Goal: Task Accomplishment & Management: Manage account settings

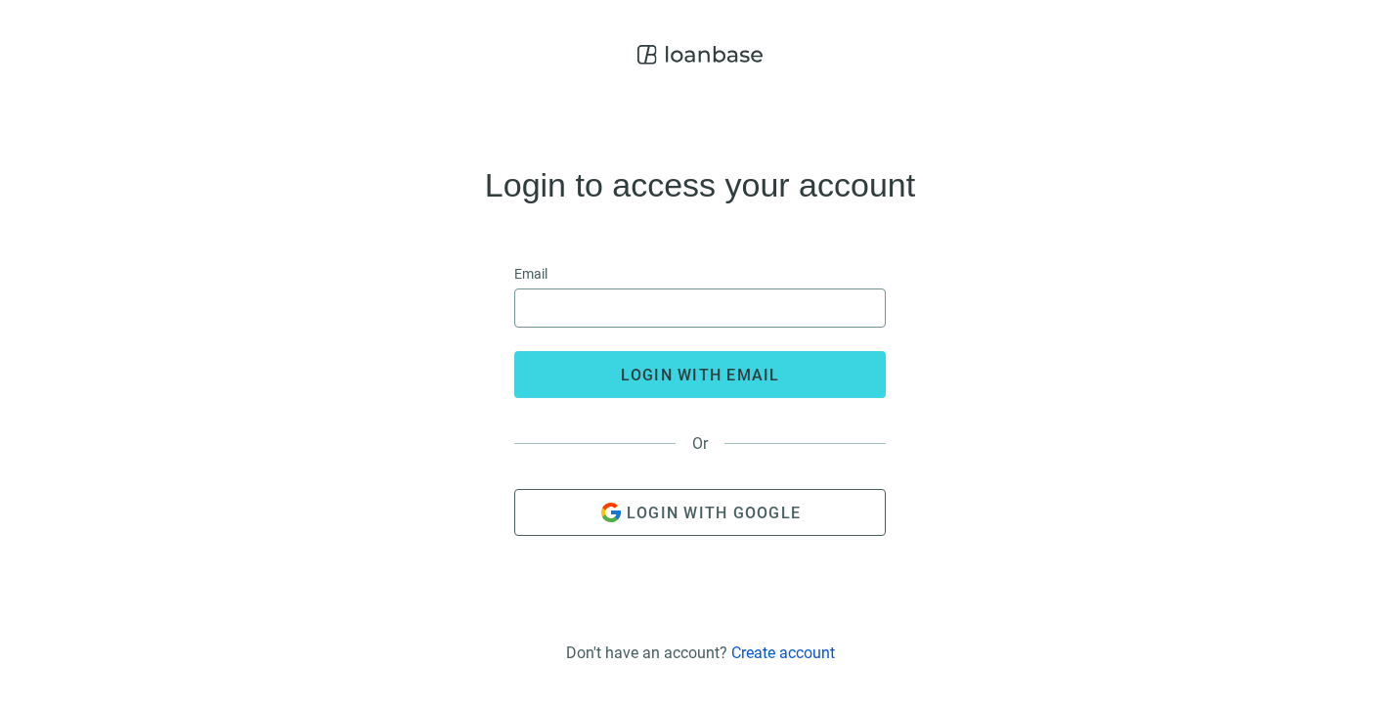
click at [524, 304] on span at bounding box center [699, 307] width 371 height 39
type input "**********"
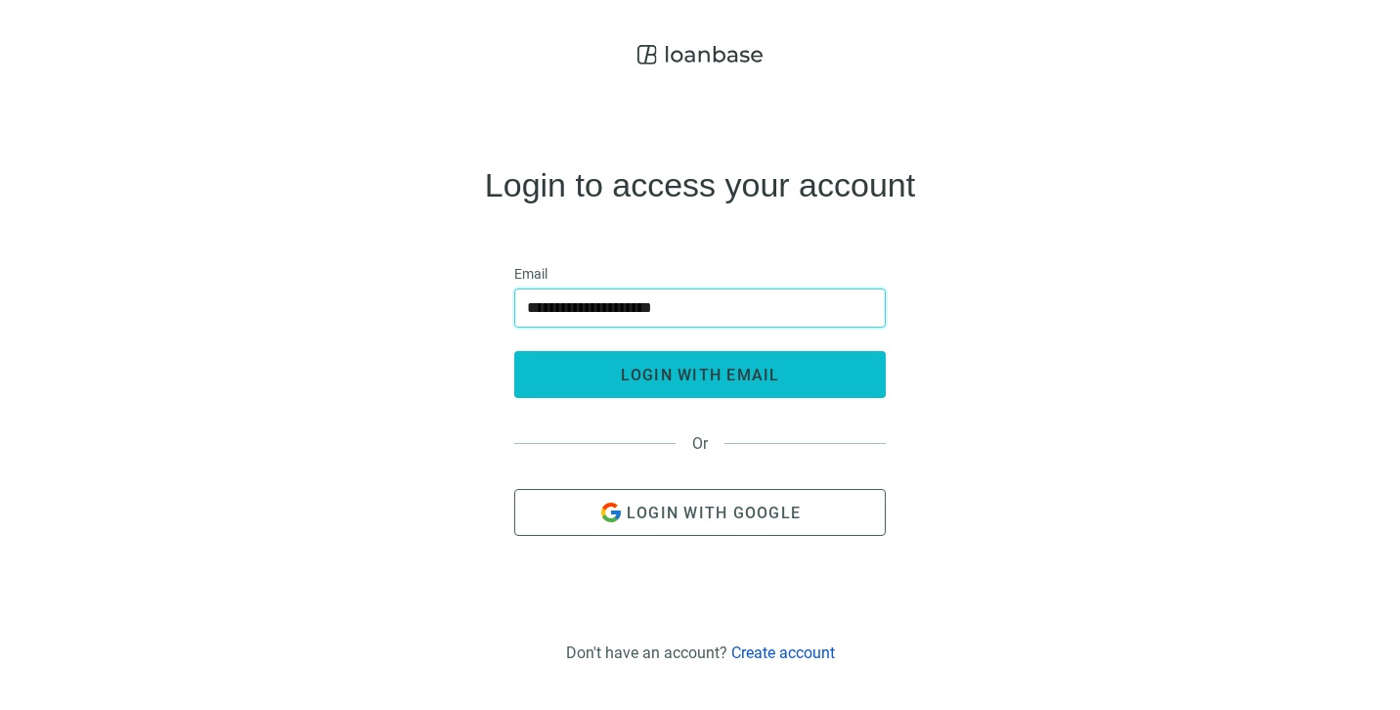
click at [692, 371] on span "login with email" at bounding box center [700, 375] width 159 height 19
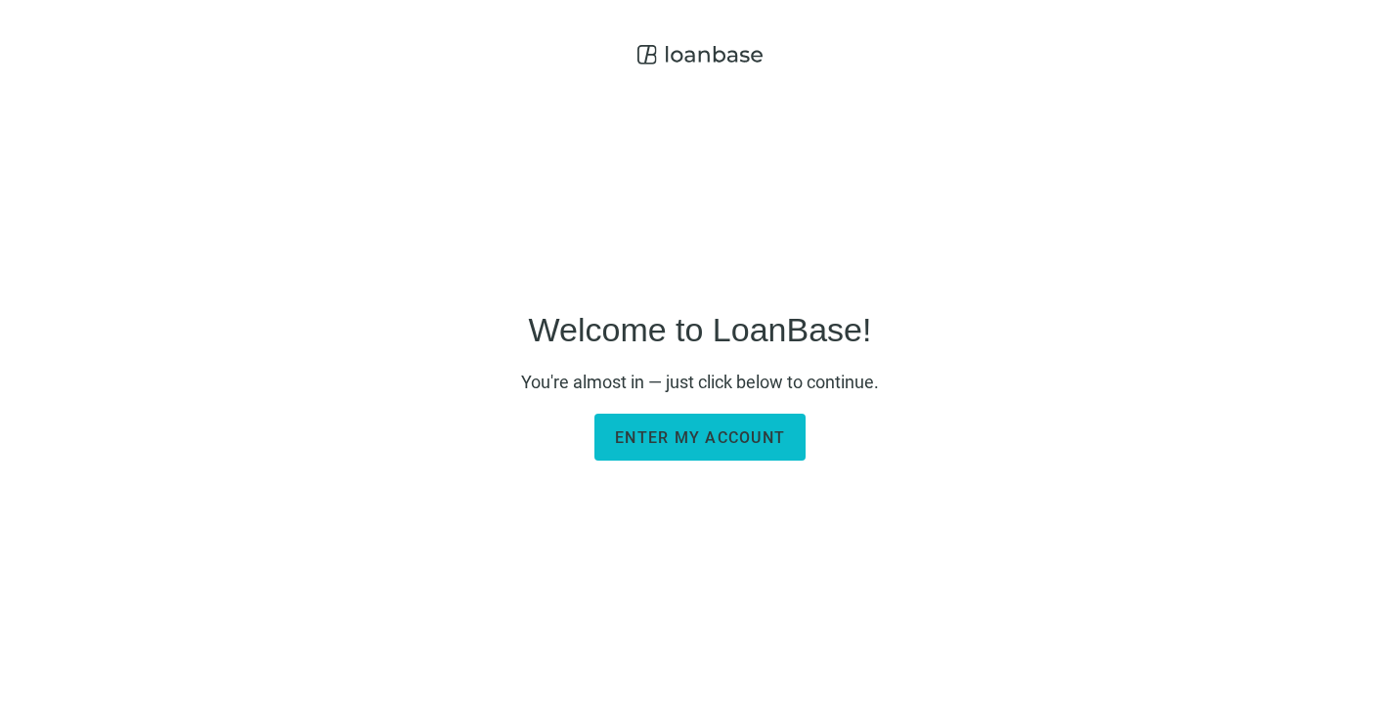
click at [676, 438] on span "Enter my account" at bounding box center [700, 437] width 170 height 19
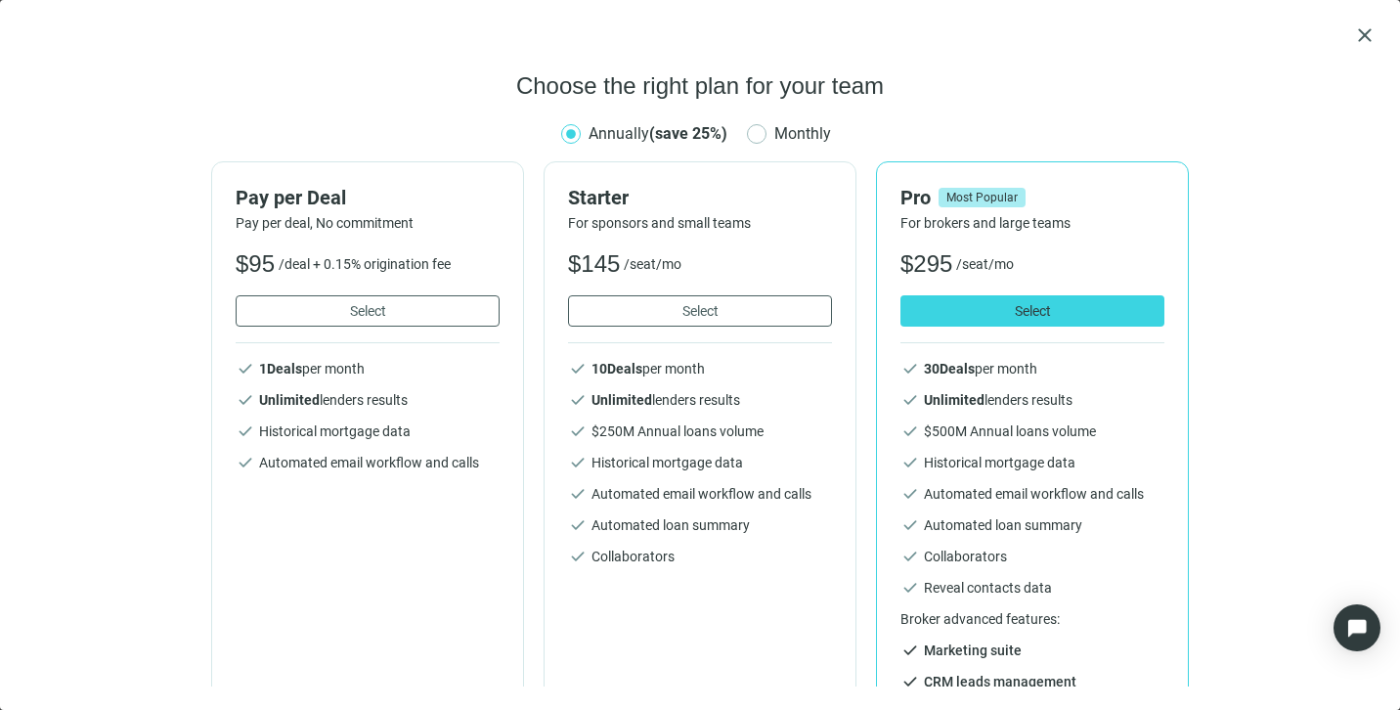
scroll to position [29, 0]
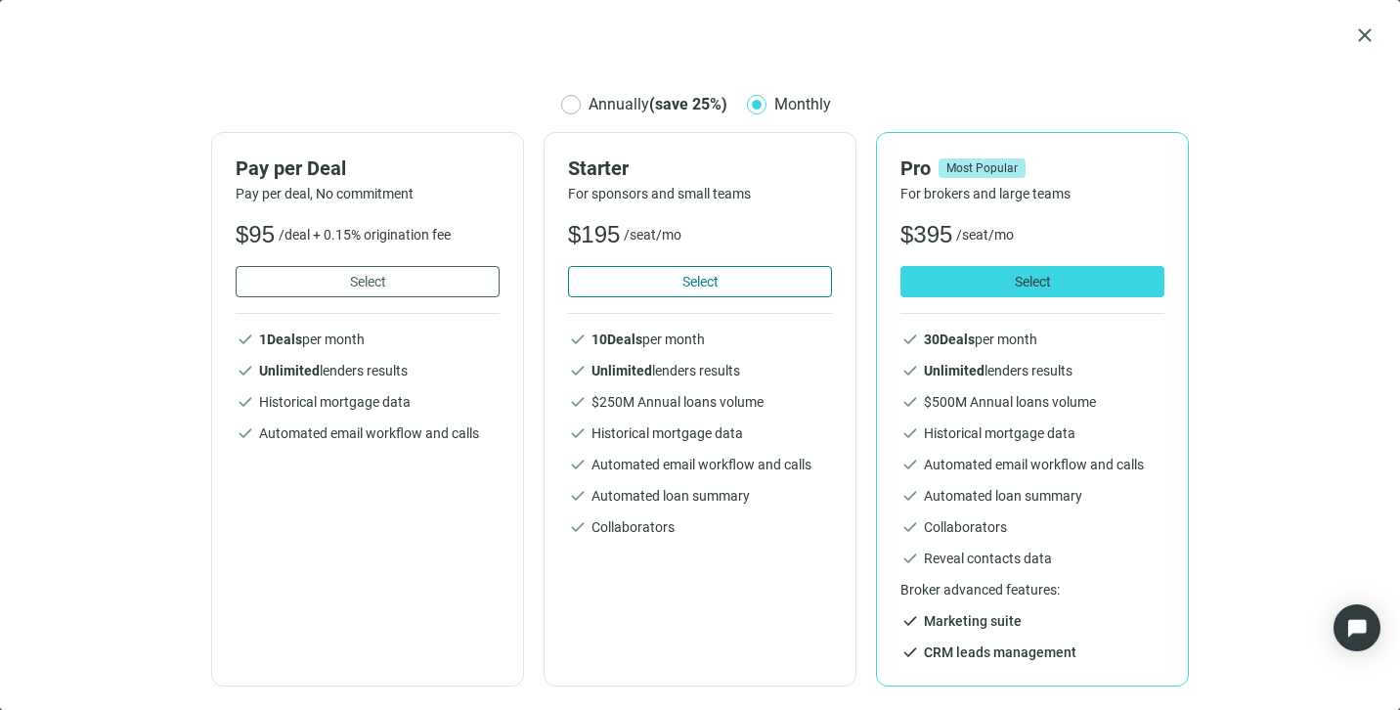
click at [693, 280] on span "Select" at bounding box center [700, 282] width 36 height 16
